Goal: Transaction & Acquisition: Purchase product/service

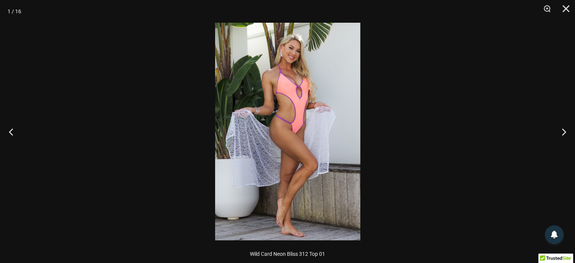
click at [356, 131] on img at bounding box center [287, 131] width 145 height 217
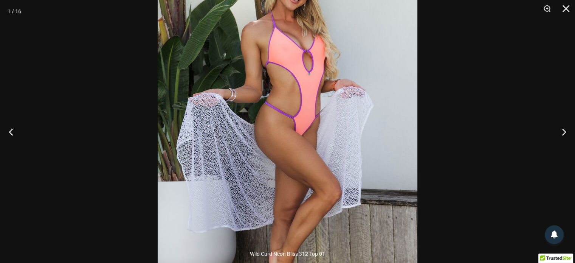
click at [417, 129] on div at bounding box center [287, 131] width 575 height 263
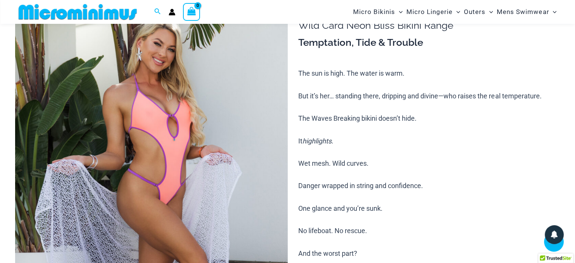
scroll to position [182, 0]
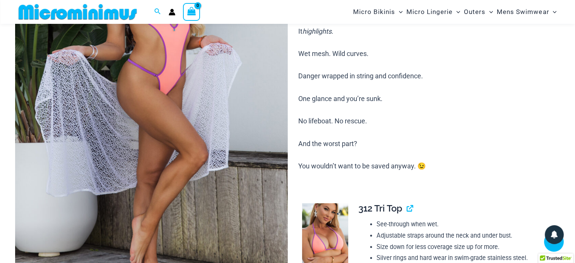
click at [325, 217] on img at bounding box center [325, 237] width 46 height 69
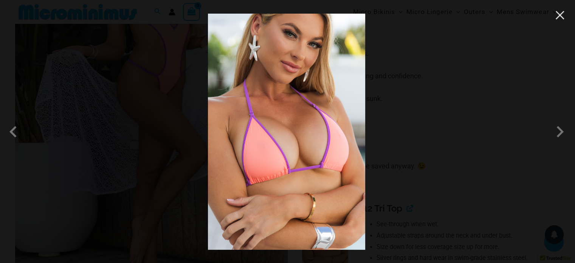
click at [559, 12] on button "Close" at bounding box center [559, 14] width 11 height 11
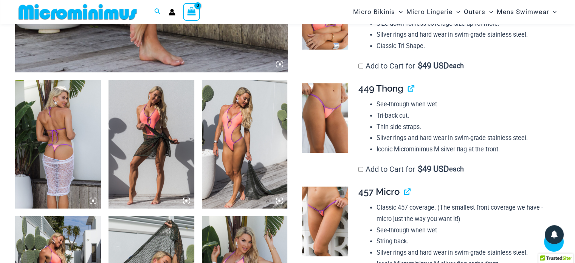
scroll to position [258, 0]
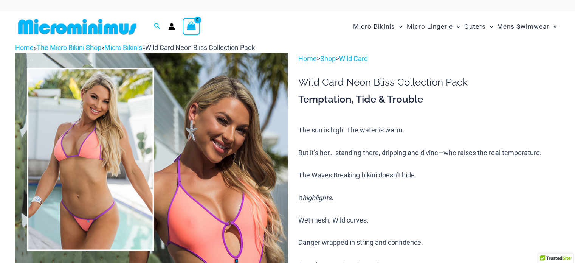
click at [202, 171] on img at bounding box center [151, 257] width 272 height 408
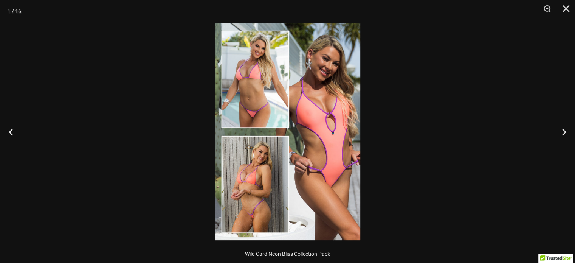
click at [277, 126] on img at bounding box center [287, 131] width 145 height 217
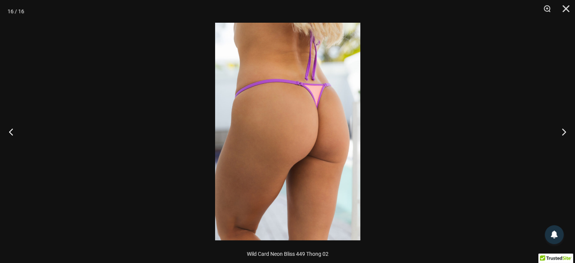
click at [372, 85] on div at bounding box center [287, 131] width 575 height 263
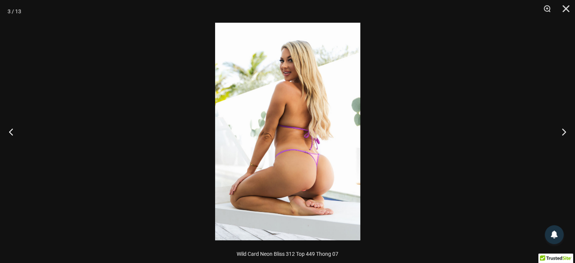
click at [301, 143] on img at bounding box center [287, 131] width 145 height 217
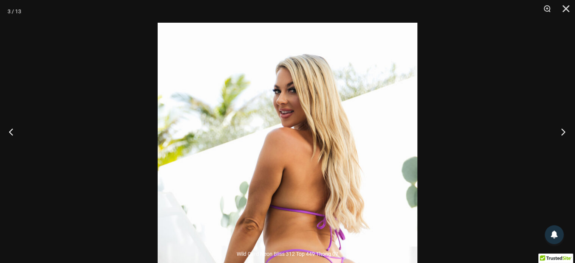
click at [563, 132] on button "Next" at bounding box center [560, 132] width 28 height 38
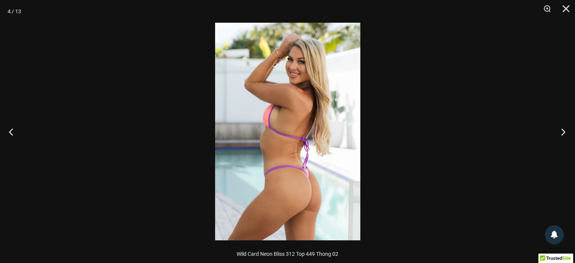
click at [565, 130] on button "Next" at bounding box center [560, 132] width 28 height 38
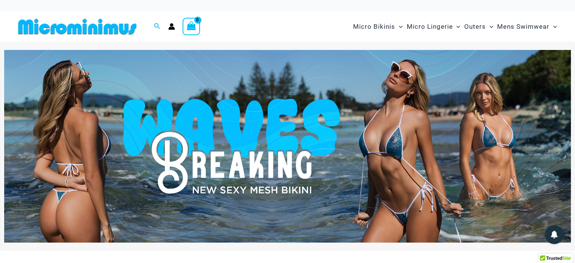
click at [237, 130] on img at bounding box center [287, 146] width 566 height 192
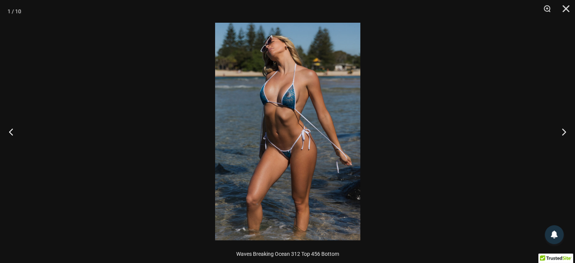
click at [272, 98] on img at bounding box center [287, 131] width 145 height 217
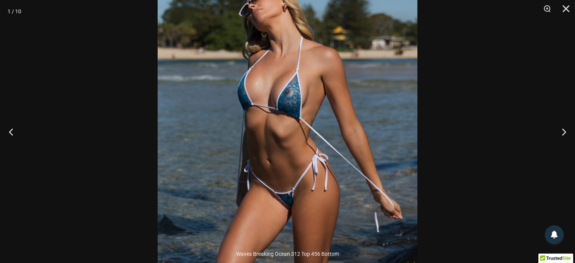
click at [342, 146] on img at bounding box center [288, 157] width 260 height 389
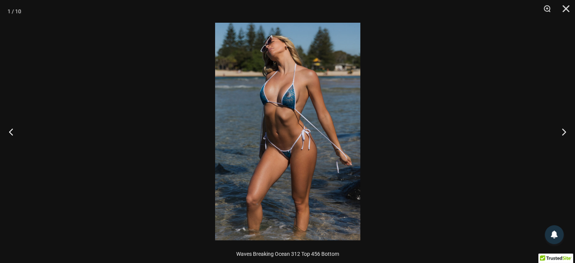
click at [524, 126] on div at bounding box center [287, 131] width 575 height 263
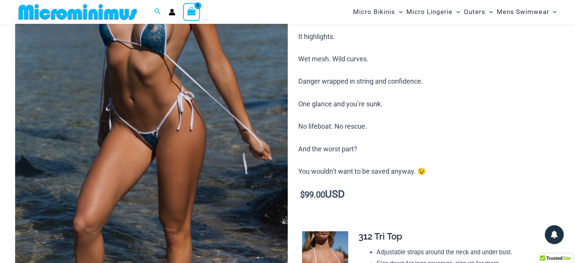
scroll to position [219, 0]
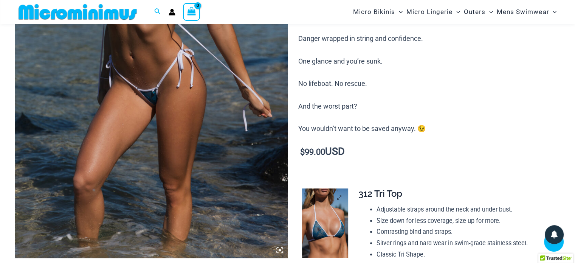
click at [313, 238] on img at bounding box center [325, 222] width 46 height 69
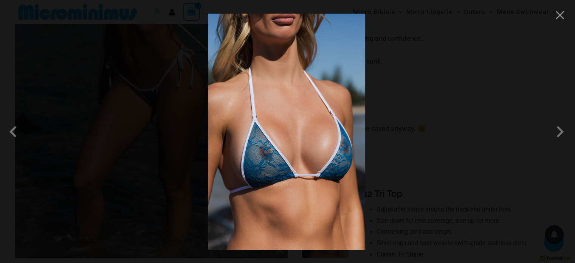
drag, startPoint x: 309, startPoint y: 137, endPoint x: 262, endPoint y: 122, distance: 49.6
click at [262, 122] on img at bounding box center [286, 132] width 157 height 236
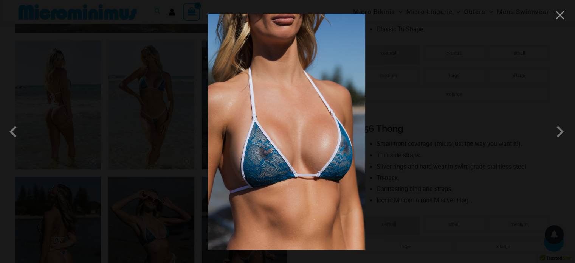
scroll to position [446, 0]
click at [310, 131] on img at bounding box center [286, 132] width 157 height 236
click at [429, 122] on div at bounding box center [287, 131] width 575 height 263
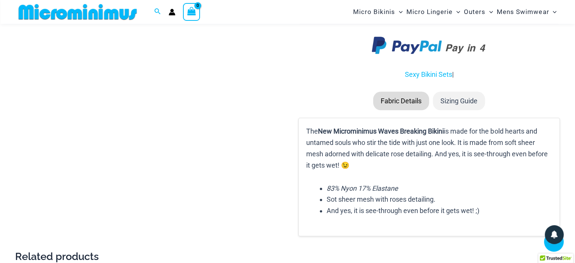
scroll to position [1013, 0]
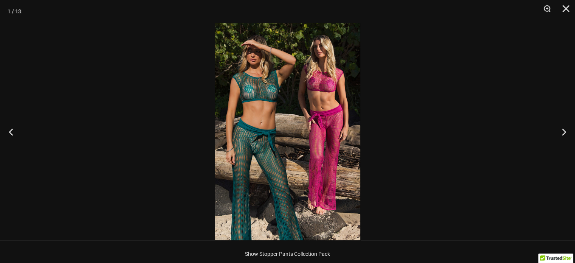
click at [322, 129] on img at bounding box center [287, 131] width 145 height 217
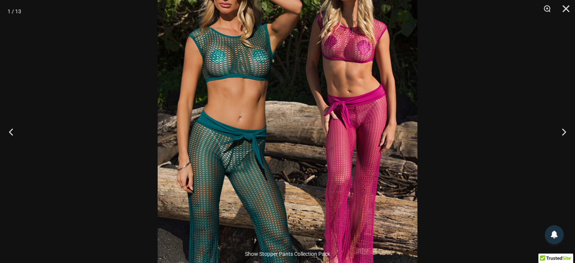
click at [357, 85] on img at bounding box center [288, 132] width 260 height 389
